Goal: Book appointment/travel/reservation

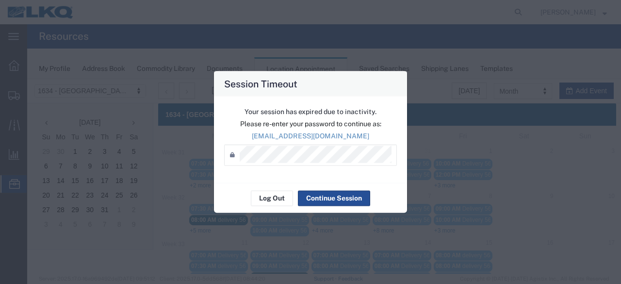
scroll to position [243, 0]
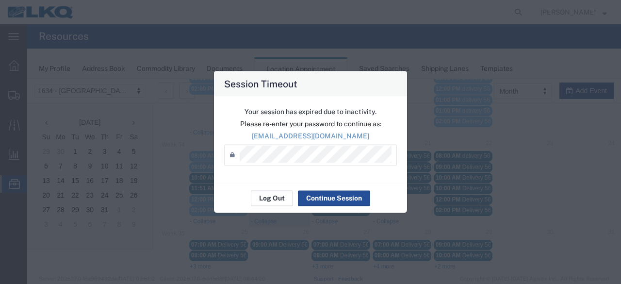
click at [275, 197] on button "Log Out" at bounding box center [272, 198] width 42 height 16
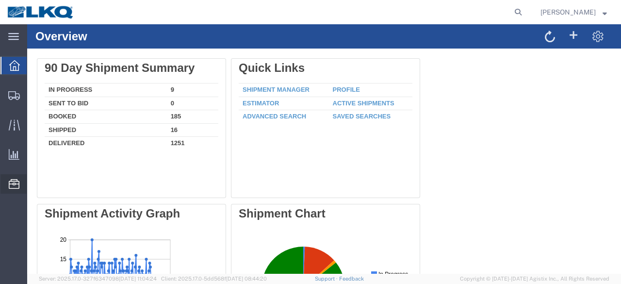
click at [0, 0] on span "Location Appointment" at bounding box center [0, 0] width 0 height 0
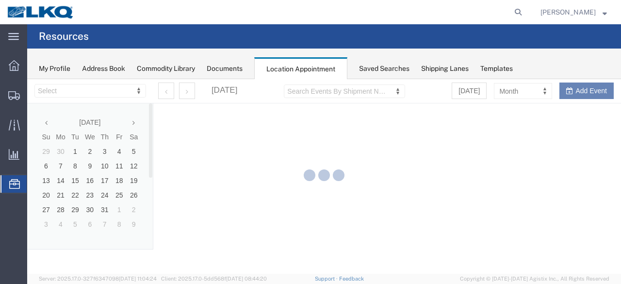
select select "28712"
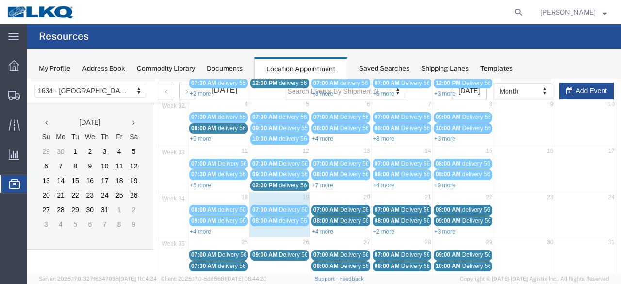
scroll to position [97, 0]
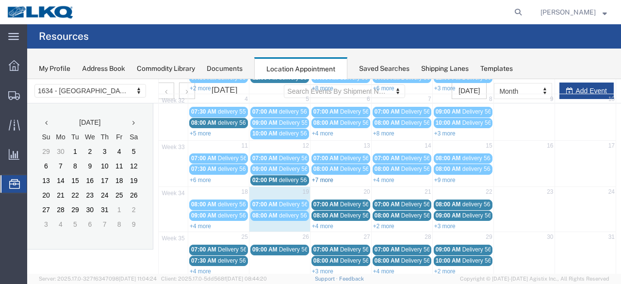
click at [316, 178] on link "+7 more" at bounding box center [322, 180] width 21 height 7
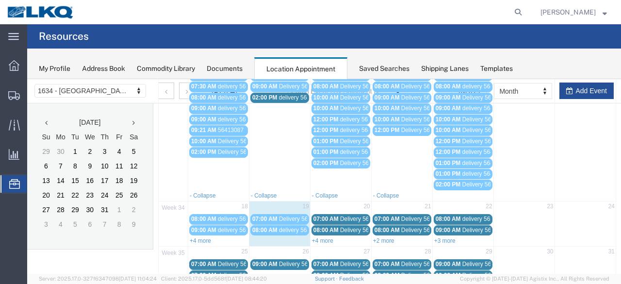
scroll to position [243, 0]
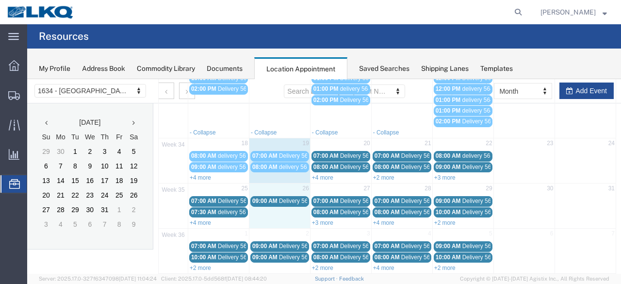
click at [304, 183] on span "26" at bounding box center [305, 188] width 8 height 10
select select "1"
select select
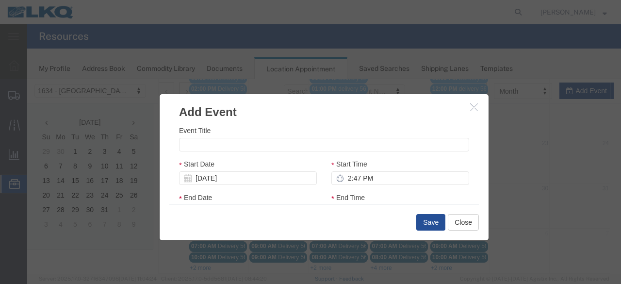
click at [471, 108] on icon "button" at bounding box center [474, 107] width 8 height 8
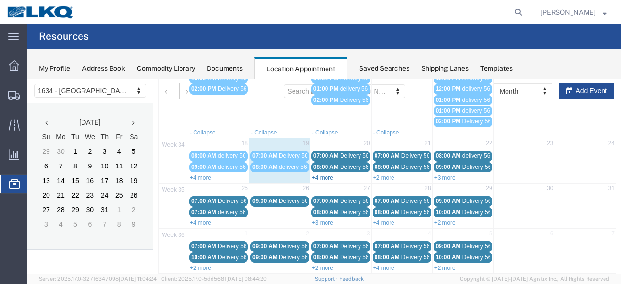
click at [324, 174] on link "+4 more" at bounding box center [322, 177] width 21 height 7
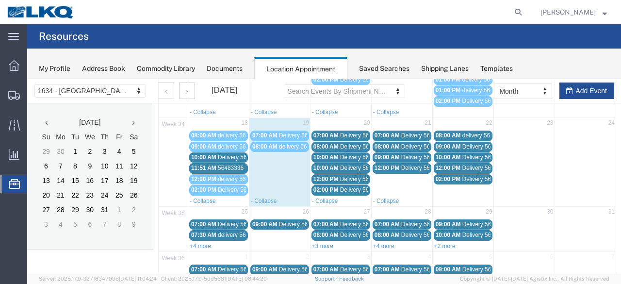
scroll to position [286, 0]
